Goal: Transaction & Acquisition: Purchase product/service

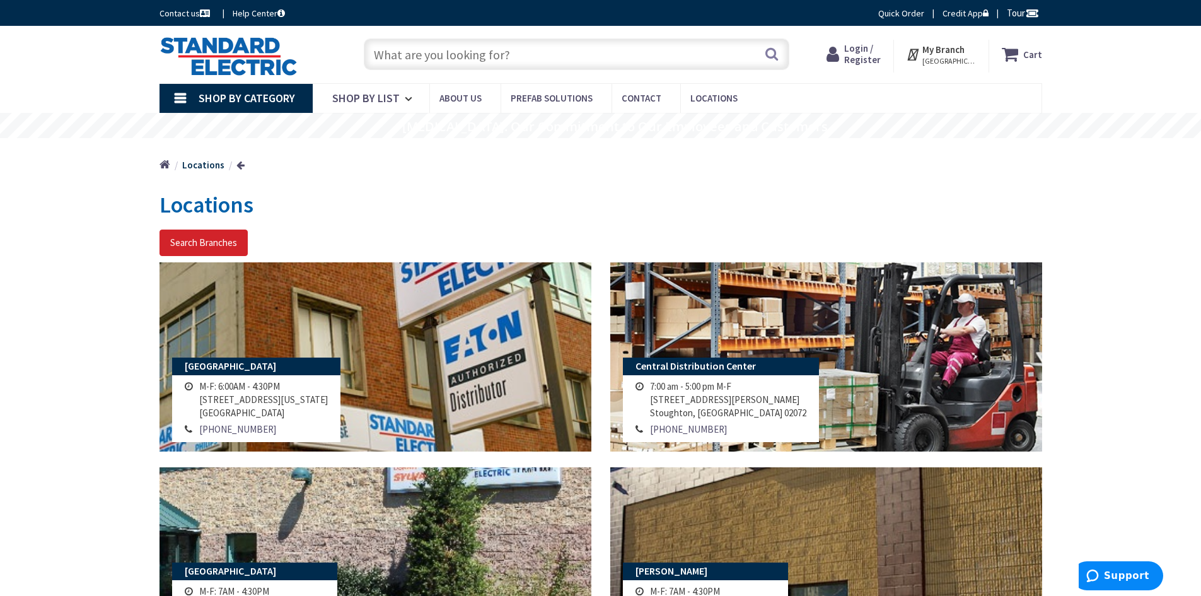
click at [558, 61] on input "text" at bounding box center [577, 54] width 426 height 32
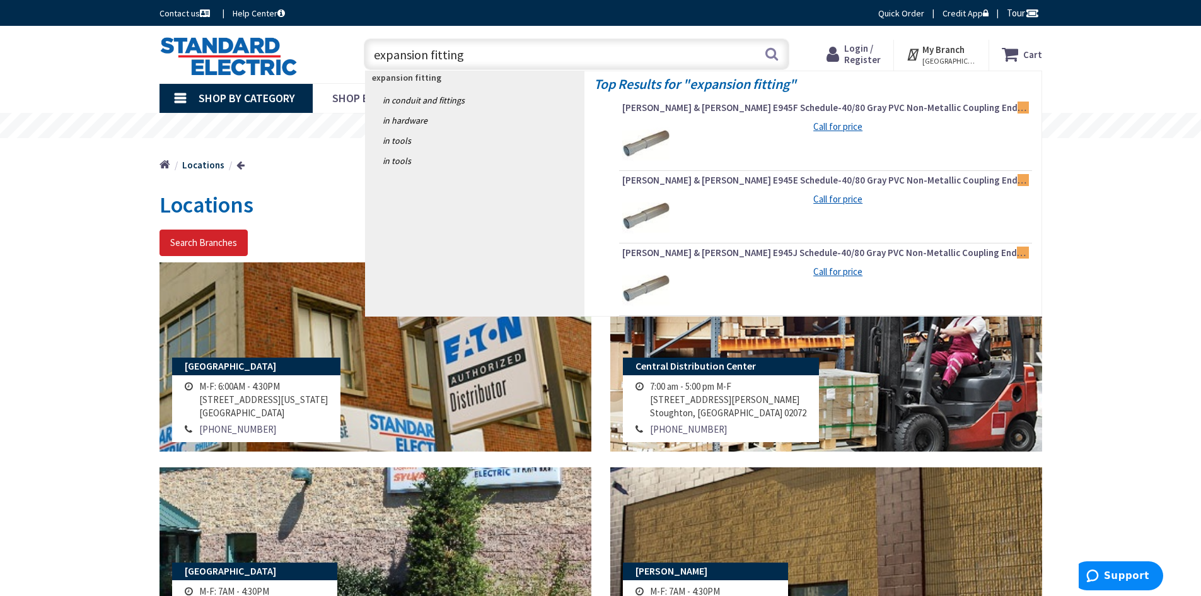
type input "expansion fittings"
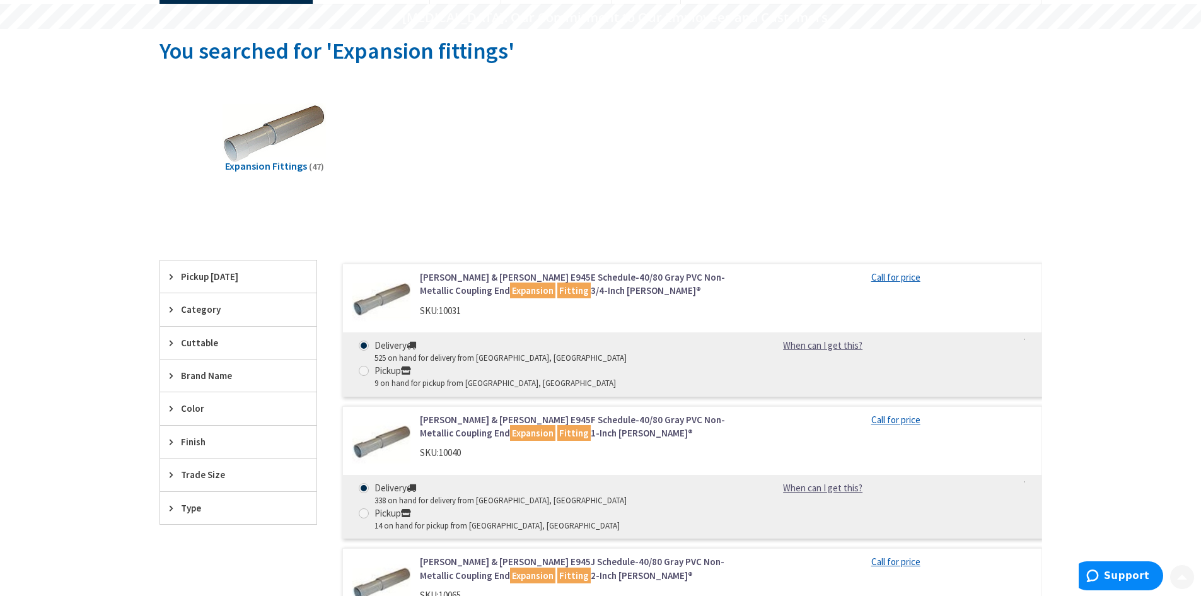
scroll to position [189, 0]
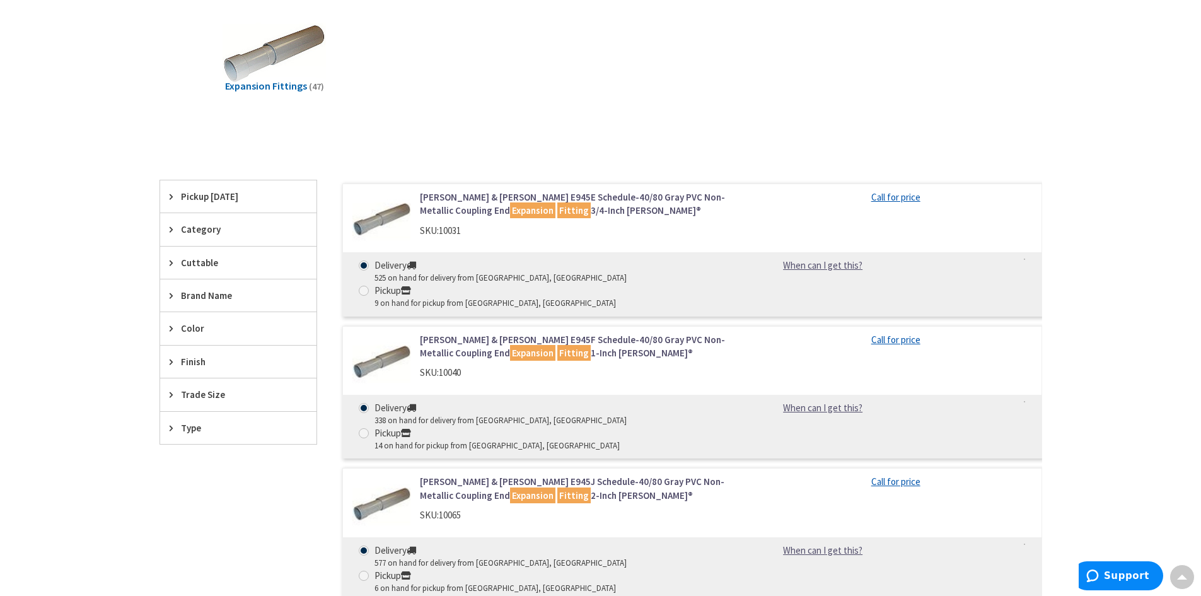
click at [185, 426] on span "Type" at bounding box center [232, 427] width 103 height 13
click at [189, 540] on span "Type XJG" at bounding box center [238, 538] width 156 height 21
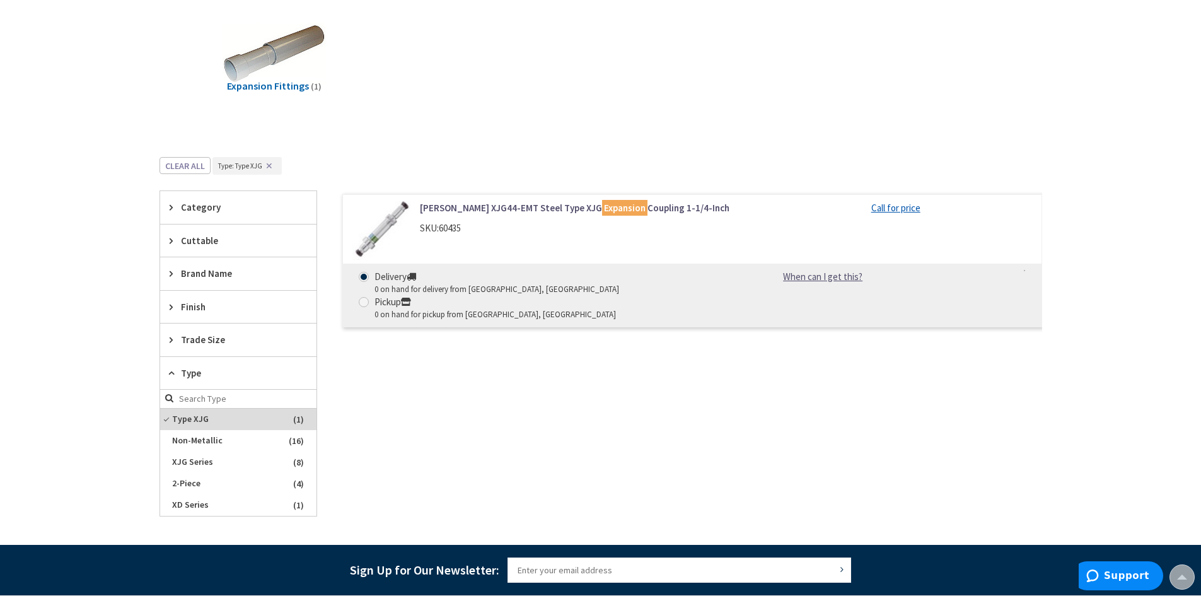
click at [462, 208] on link "Crouse-Hinds XJG44-EMT Steel Type XJG Expansion Coupling 1-1/4-Inch" at bounding box center [580, 207] width 321 height 13
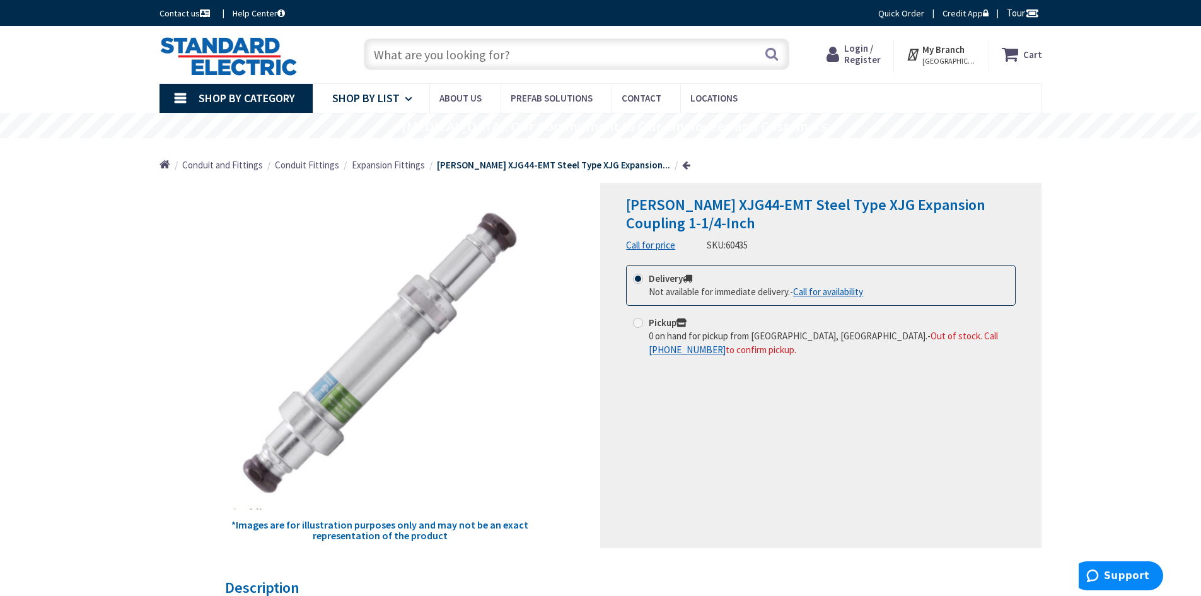
click at [367, 103] on span "Shop By List" at bounding box center [365, 98] width 67 height 15
click at [389, 168] on span "Expansion Fittings" at bounding box center [388, 165] width 73 height 12
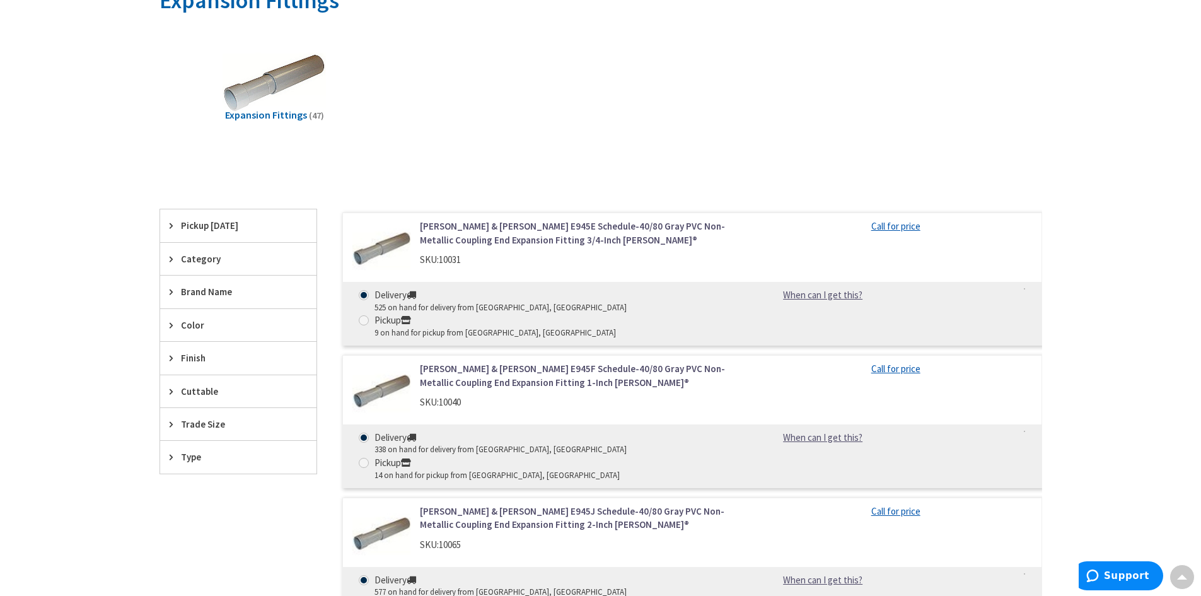
scroll to position [252, 0]
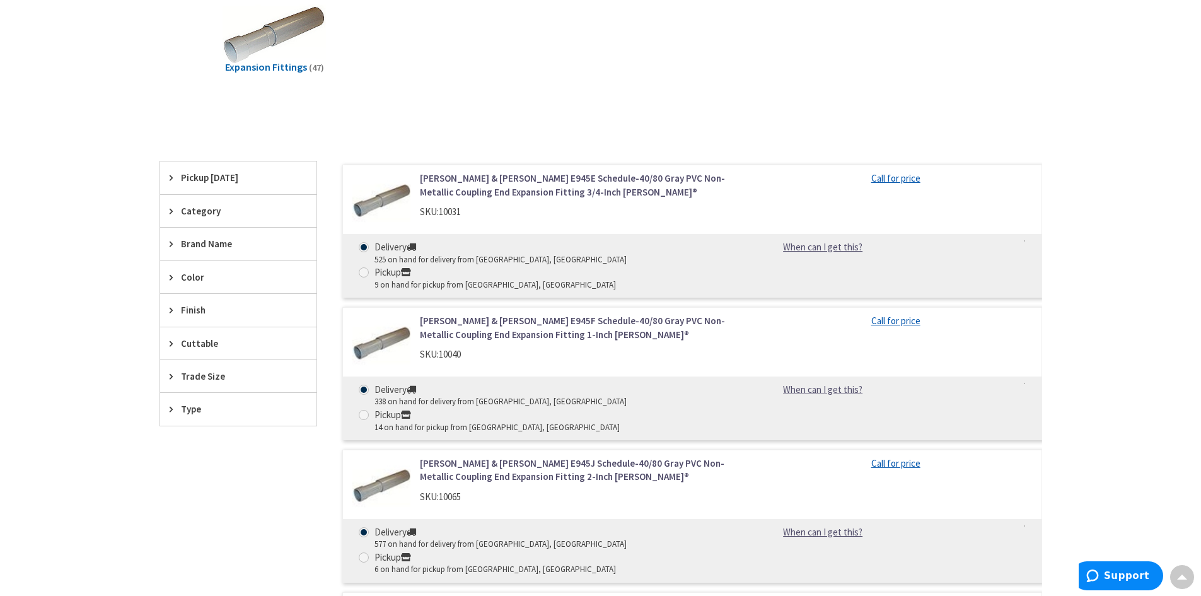
click at [209, 311] on span "Finish" at bounding box center [232, 309] width 103 height 13
click at [201, 491] on div "Cuttable" at bounding box center [238, 483] width 156 height 32
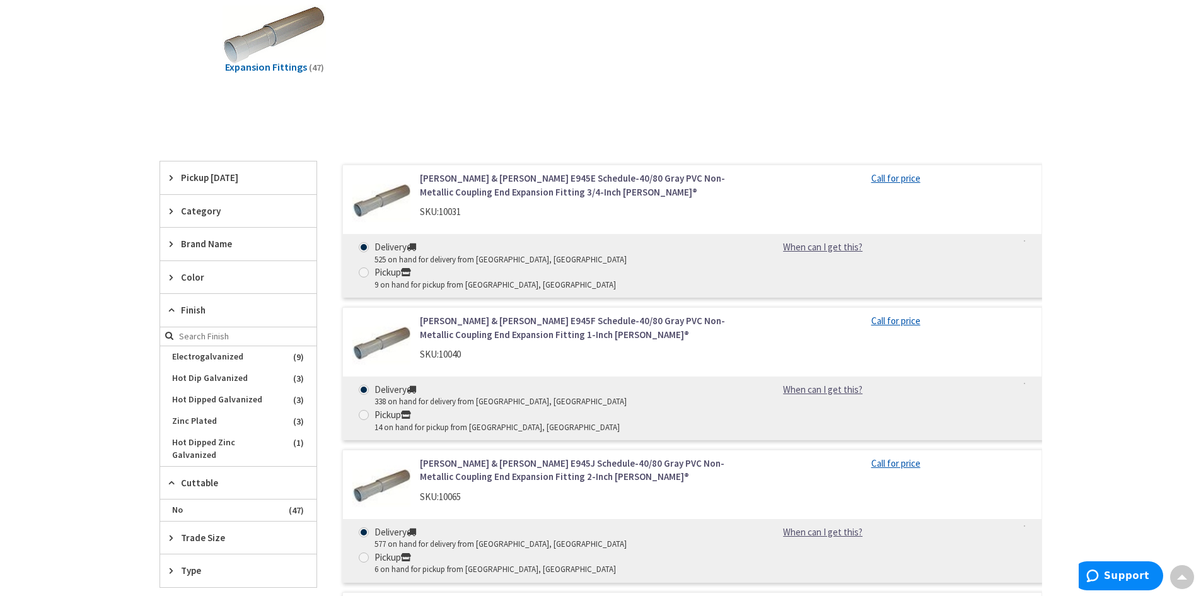
click at [209, 307] on span "Finish" at bounding box center [232, 309] width 103 height 13
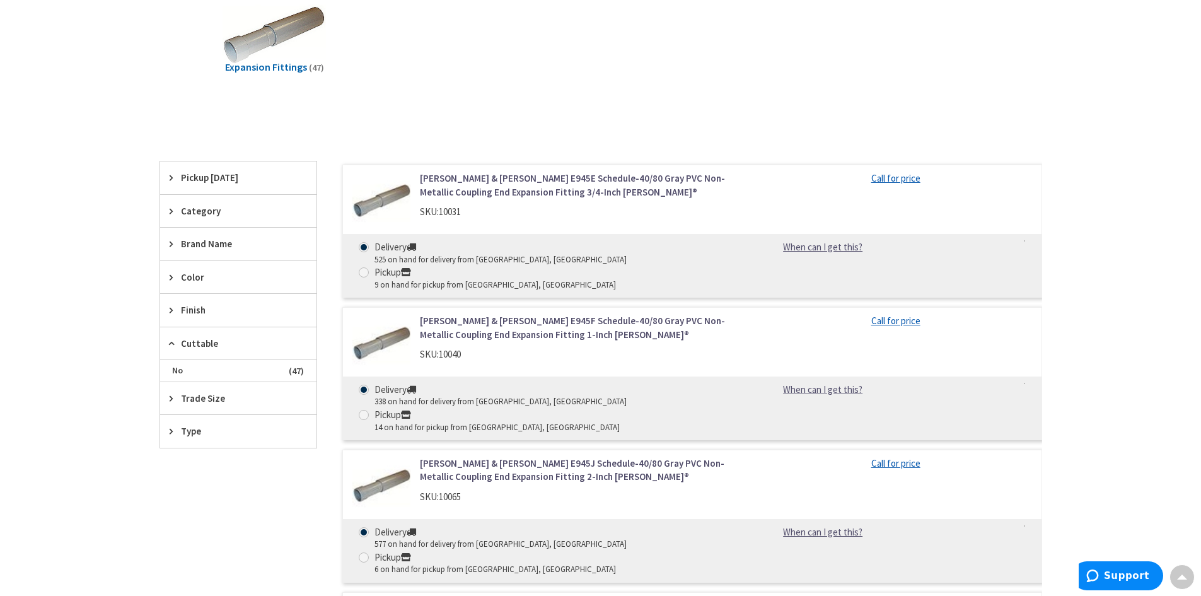
click at [191, 277] on span "Color" at bounding box center [232, 276] width 103 height 13
click at [211, 248] on span "Brand Name" at bounding box center [232, 243] width 103 height 13
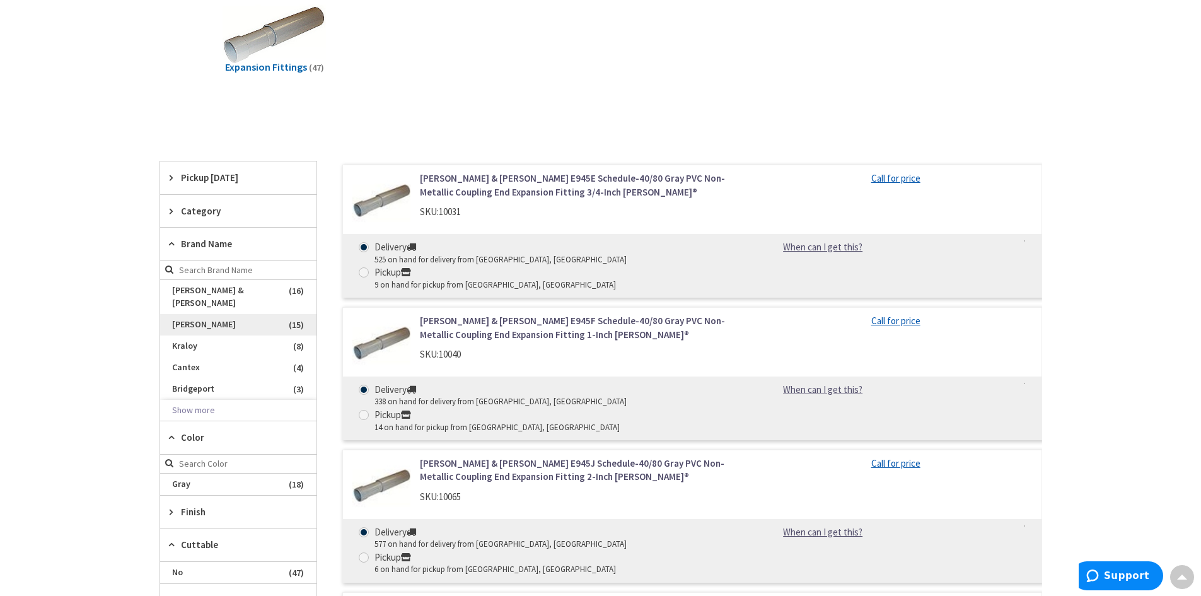
click at [203, 314] on span "[PERSON_NAME]" at bounding box center [238, 324] width 156 height 21
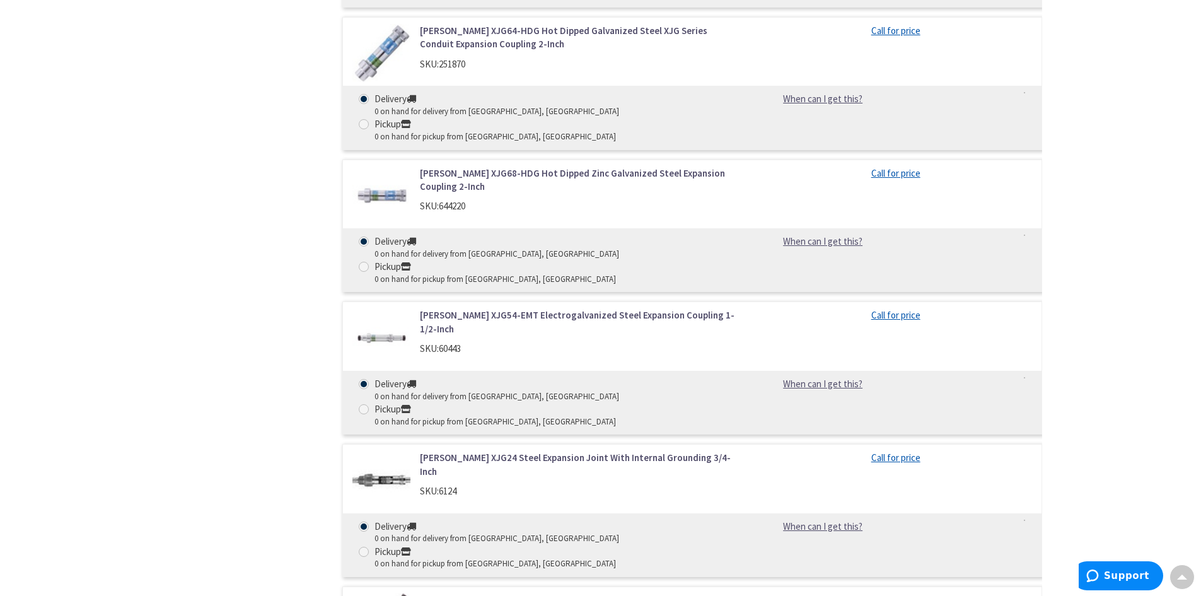
scroll to position [1639, 0]
